Goal: Transaction & Acquisition: Purchase product/service

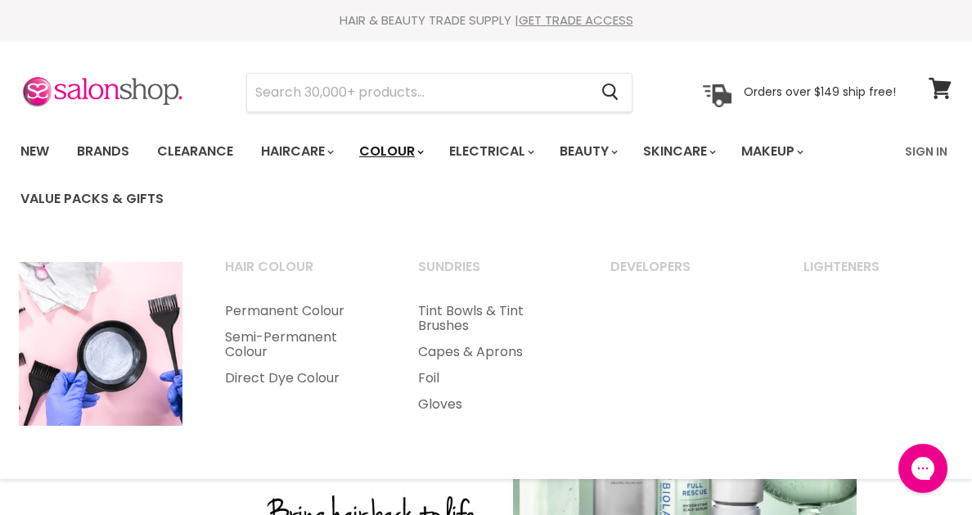
click at [417, 149] on link "Colour" at bounding box center [390, 151] width 87 height 34
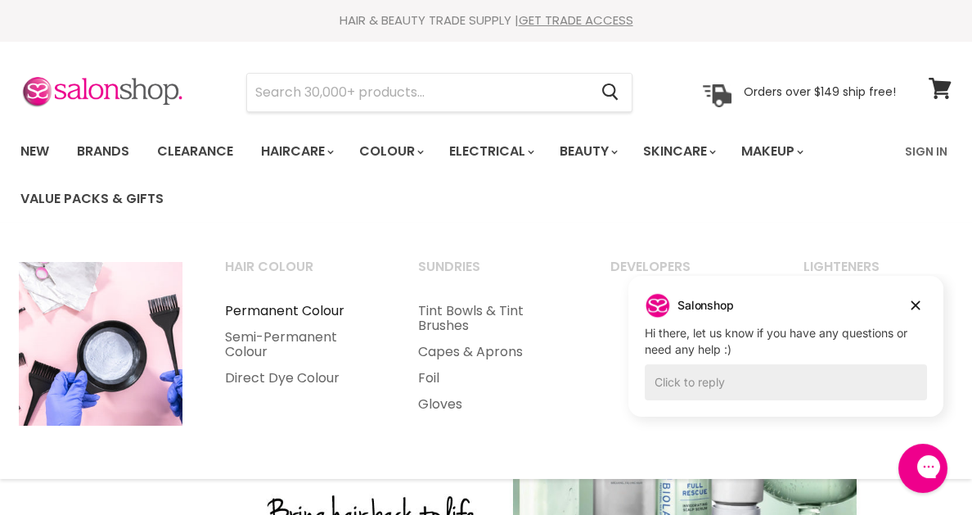
click at [304, 308] on link "Permanent Colour" at bounding box center [300, 311] width 190 height 26
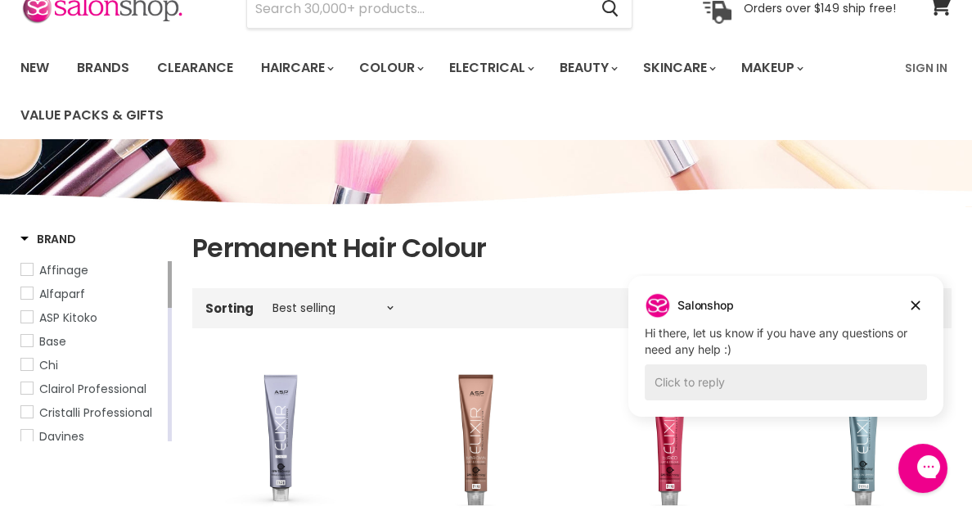
scroll to position [164, 0]
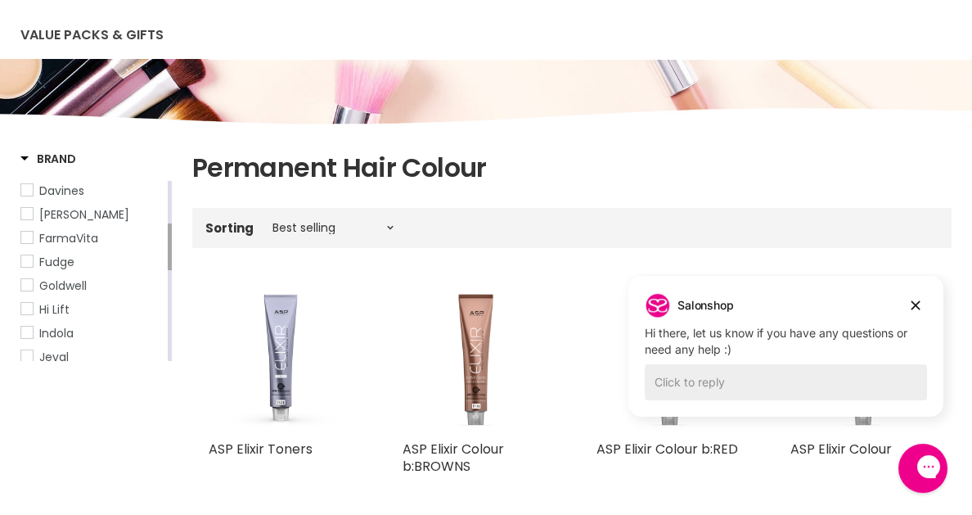
click at [26, 267] on span "Fudge" at bounding box center [26, 260] width 11 height 11
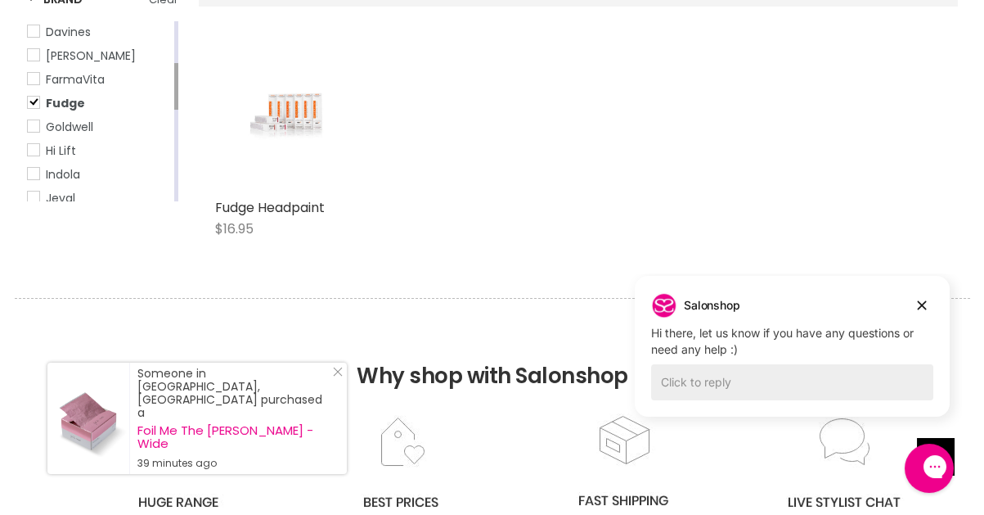
scroll to position [409, 0]
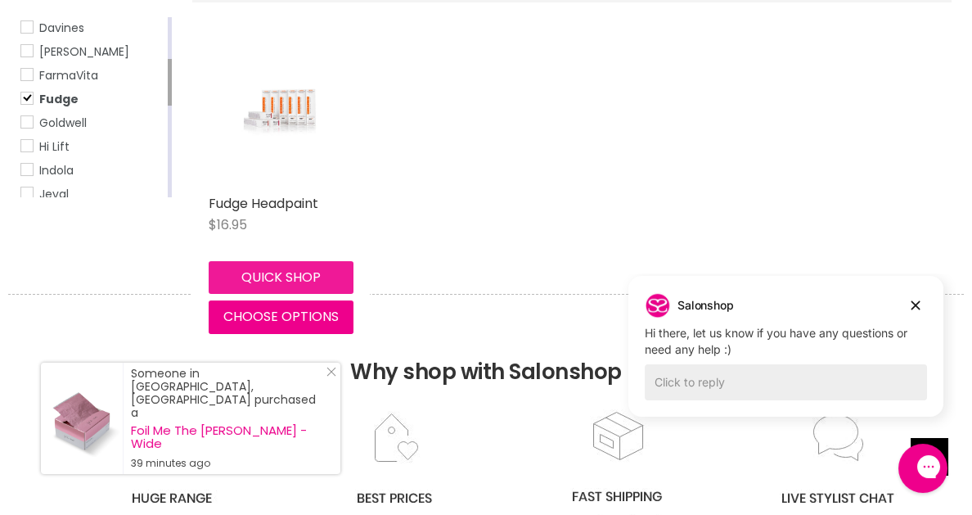
click at [280, 280] on button "Quick shop" at bounding box center [281, 277] width 145 height 33
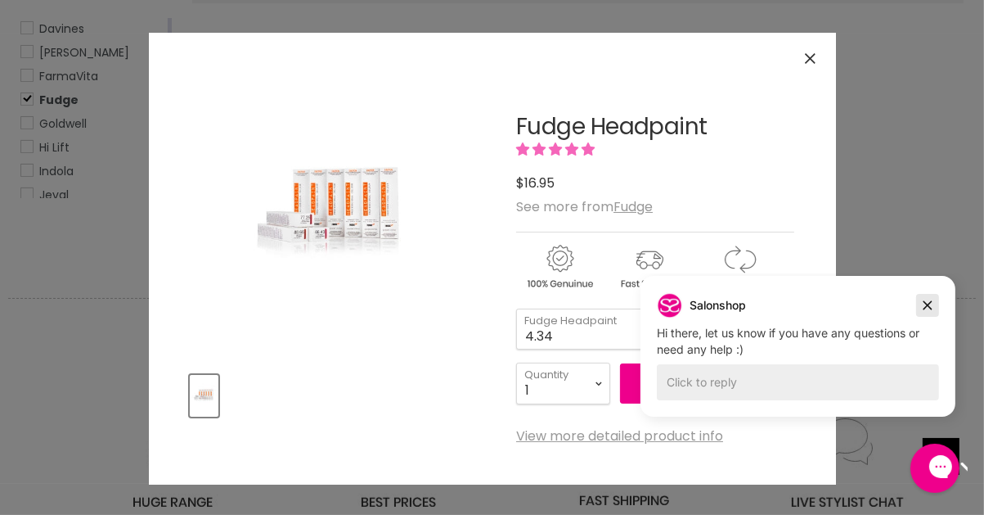
click at [930, 307] on icon "Dismiss campaign" at bounding box center [927, 305] width 9 height 9
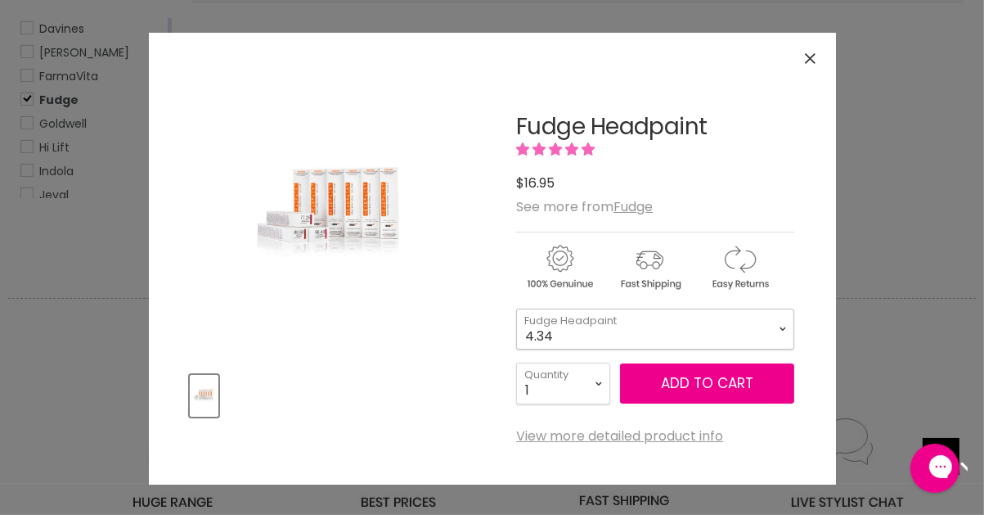
click at [781, 330] on select "4.34 4.6 4.62 5.0 5.00 5.22 5.23 5.3 5.4 5.5 5.73 6.00 6.3 6.34 6.35" at bounding box center [655, 328] width 278 height 41
click at [516, 308] on select "4.34 4.6 4.62 5.0 5.00 5.22 5.23 5.3 5.4 5.5 5.73 6.00 6.3 6.34 6.35" at bounding box center [655, 328] width 278 height 41
select select "7.1"
click at [632, 208] on u "Fudge" at bounding box center [633, 206] width 39 height 19
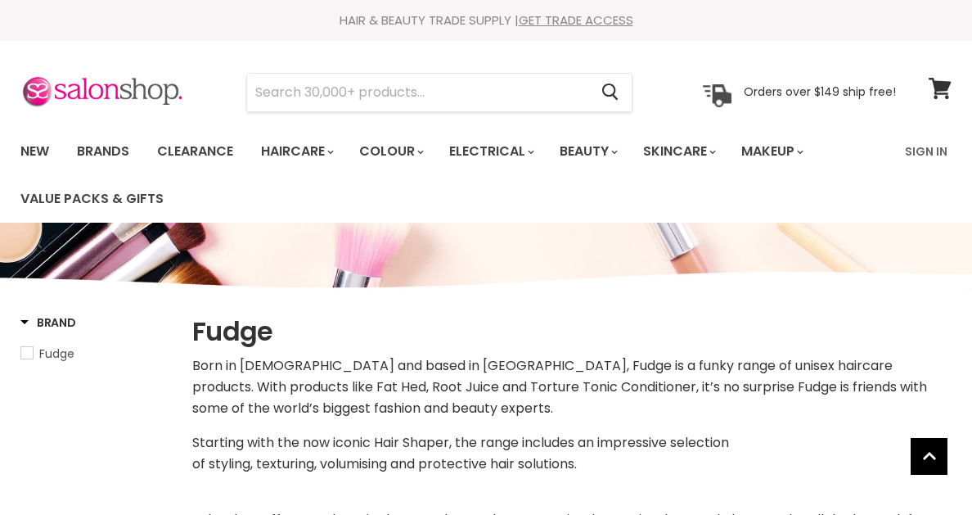
select select "manual"
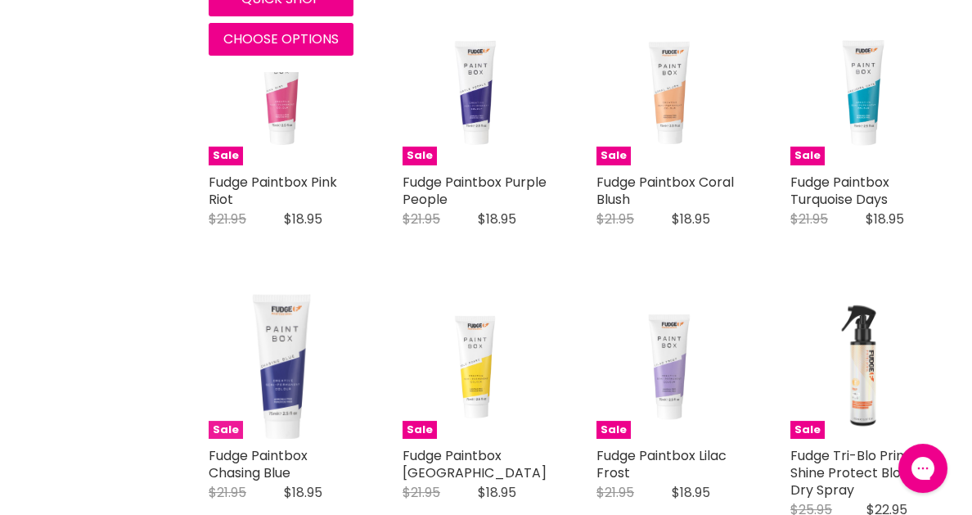
scroll to position [982, 0]
